Goal: Use online tool/utility: Use online tool/utility

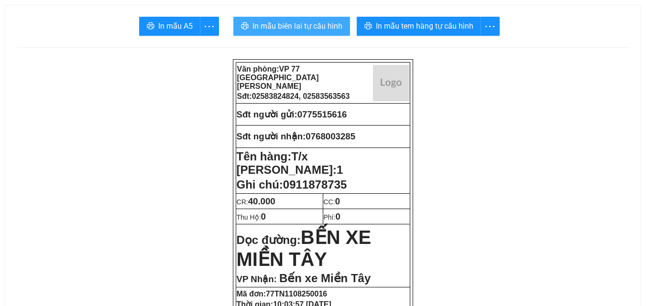
click at [293, 30] on span "In mẫu biên lai tự cấu hình" at bounding box center [297, 26] width 90 height 12
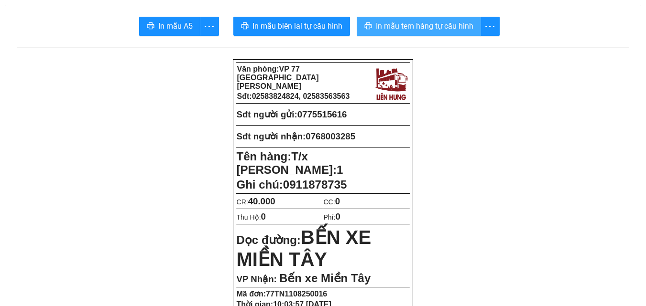
click at [443, 20] on button "In mẫu tem hàng tự cấu hình" at bounding box center [419, 26] width 124 height 19
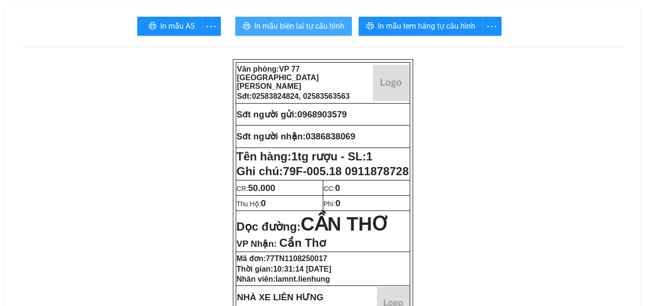
click at [326, 28] on span "In mẫu biên lai tự cấu hình" at bounding box center [299, 26] width 90 height 12
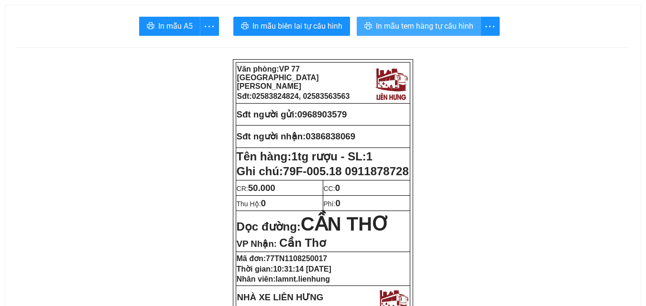
click at [415, 30] on span "In mẫu tem hàng tự cấu hình" at bounding box center [425, 26] width 98 height 12
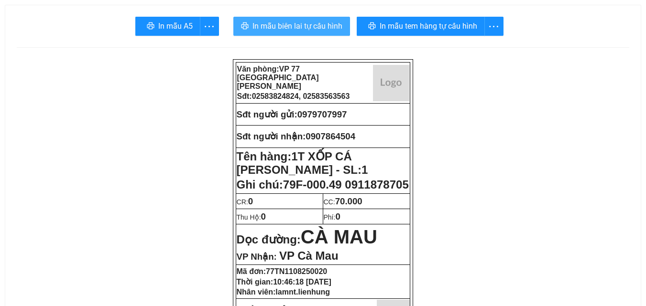
click at [298, 27] on span "In mẫu biên lai tự cấu hình" at bounding box center [297, 26] width 90 height 12
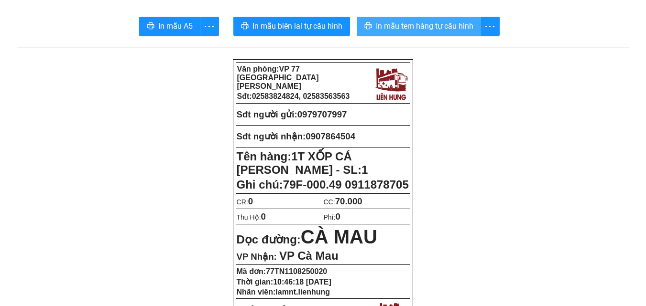
click at [452, 26] on span "In mẫu tem hàng tự cấu hình" at bounding box center [425, 26] width 98 height 12
